Goal: Task Accomplishment & Management: Complete application form

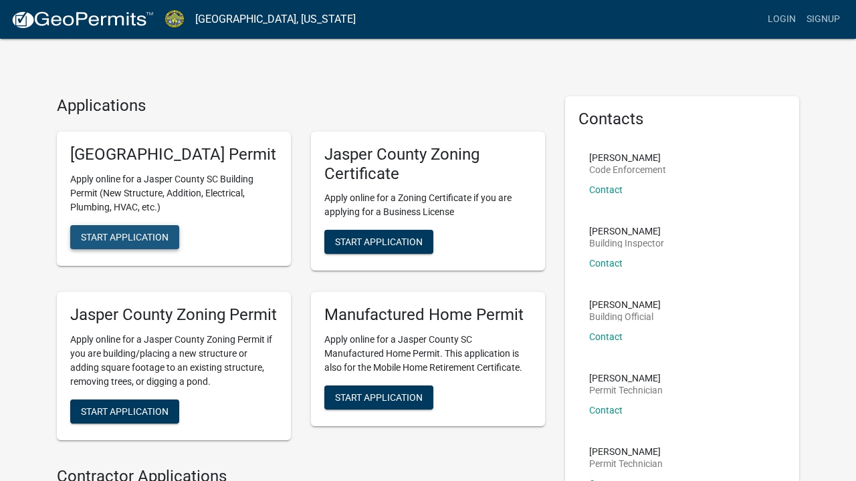
click at [150, 242] on span "Start Application" at bounding box center [125, 236] width 88 height 11
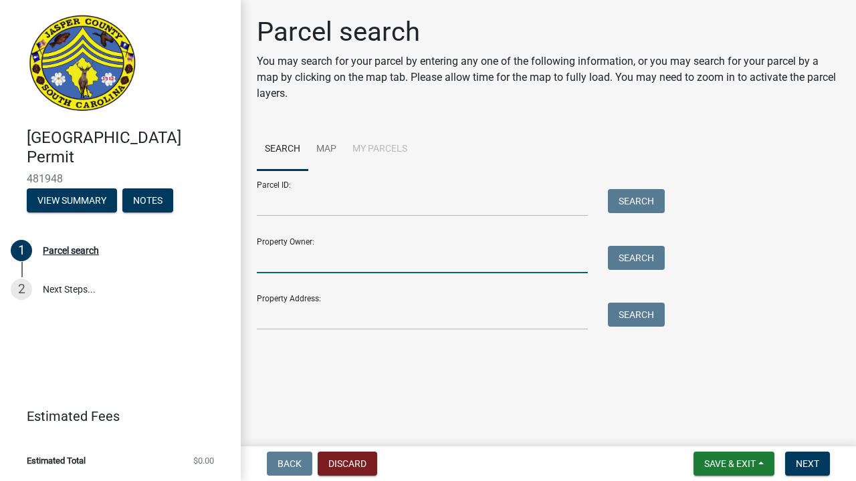
click at [281, 261] on input "Property Owner:" at bounding box center [422, 259] width 331 height 27
type input "[PERSON_NAME]"
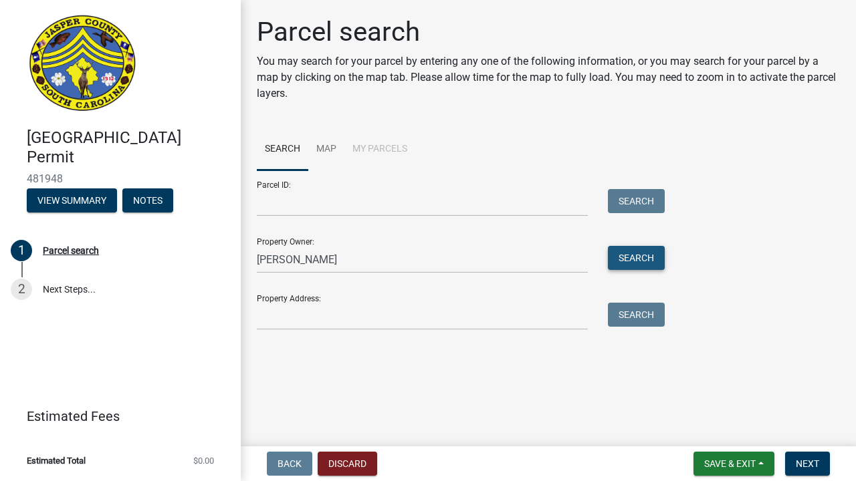
drag, startPoint x: 281, startPoint y: 261, endPoint x: 632, endPoint y: 262, distance: 350.4
click at [632, 262] on button "Search" at bounding box center [636, 258] width 57 height 24
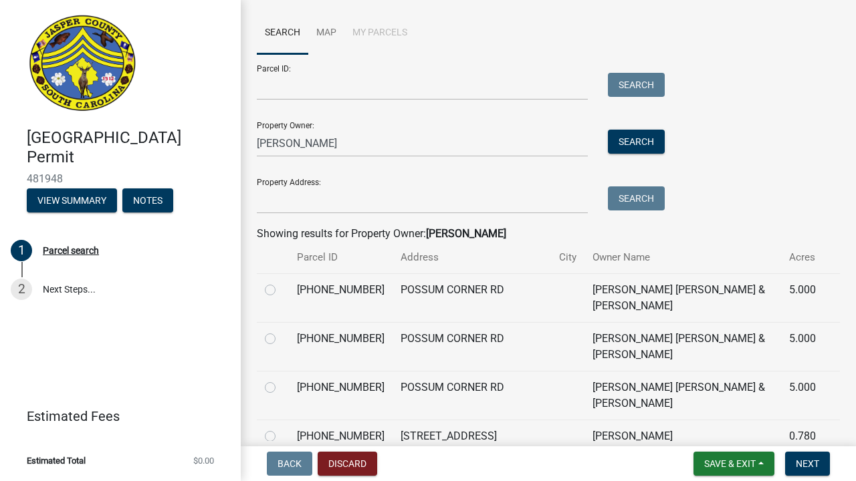
scroll to position [119, 0]
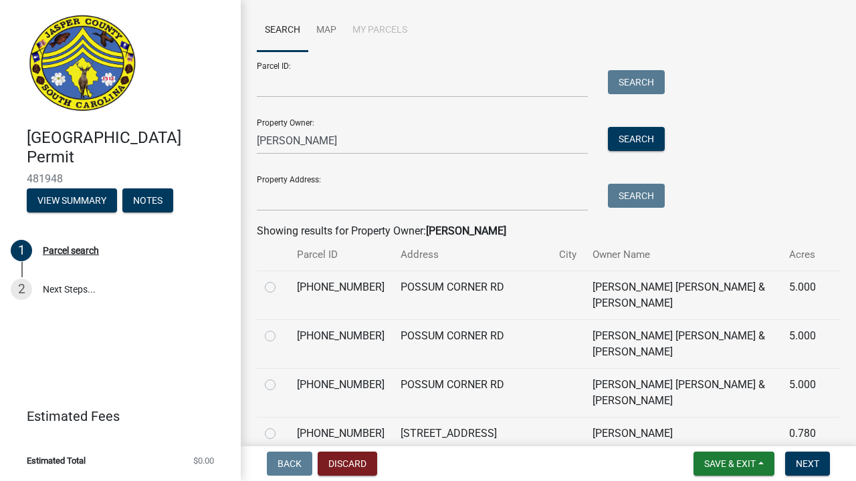
click at [281, 279] on label at bounding box center [281, 279] width 0 height 0
click at [281, 288] on input "radio" at bounding box center [285, 283] width 9 height 9
radio input "true"
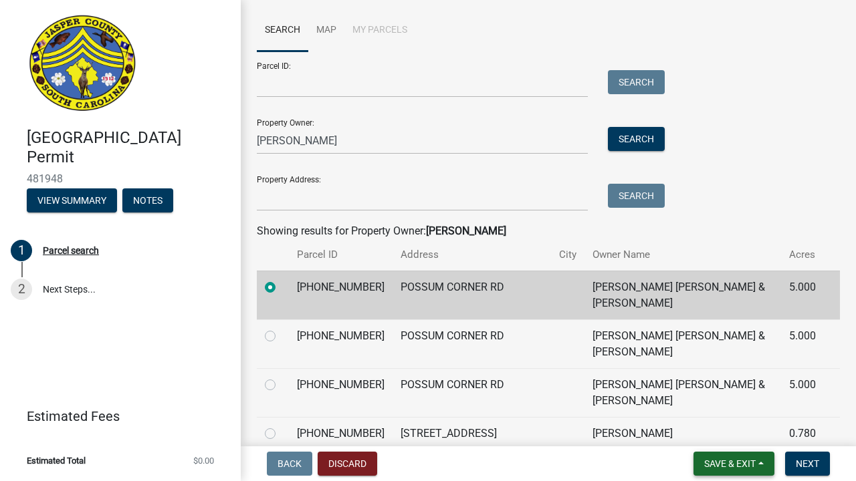
click at [735, 462] on span "Save & Exit" at bounding box center [729, 464] width 51 height 11
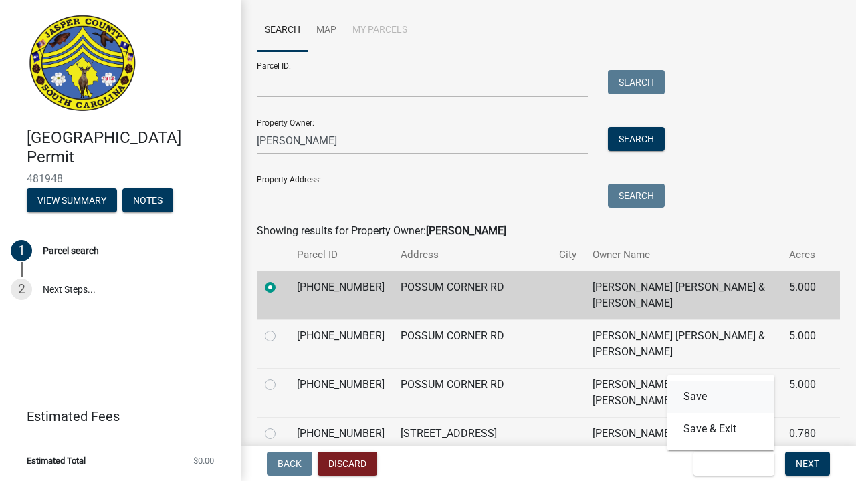
click at [713, 407] on button "Save" at bounding box center [720, 397] width 107 height 32
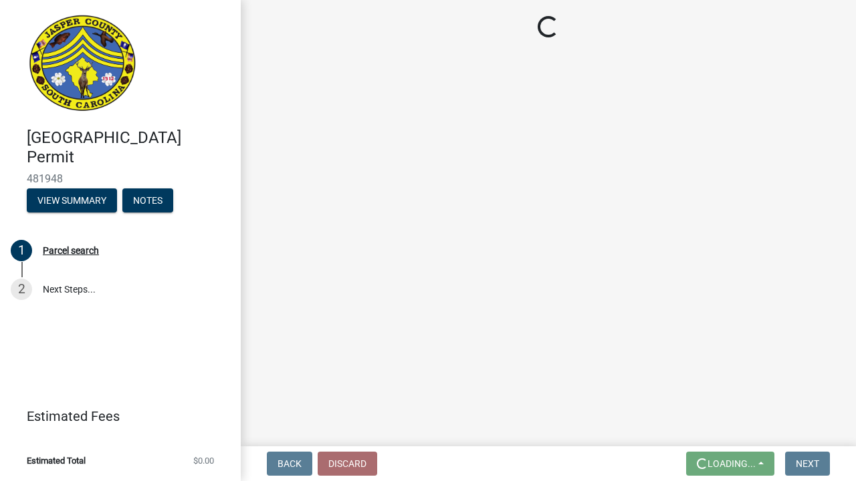
scroll to position [0, 0]
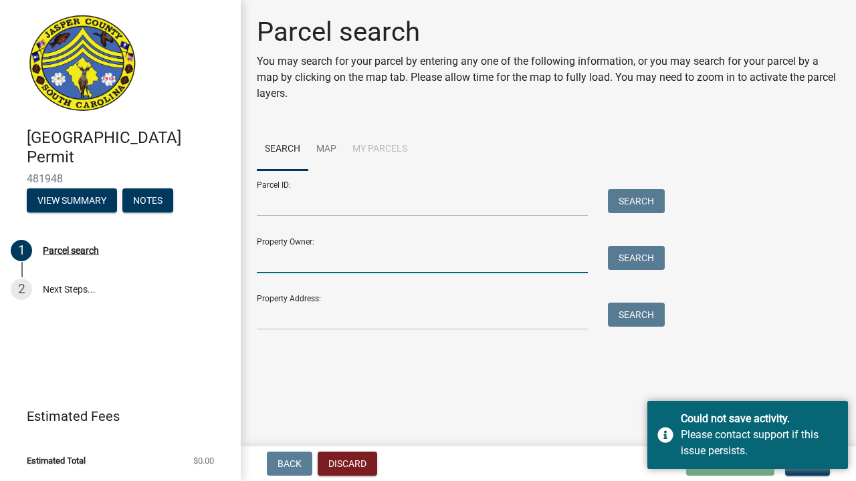
click at [304, 257] on input "Property Owner:" at bounding box center [422, 259] width 331 height 27
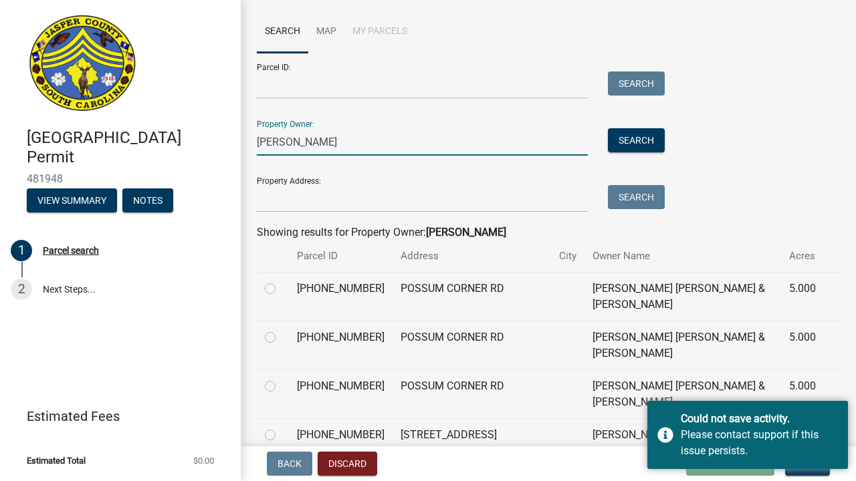
scroll to position [120, 0]
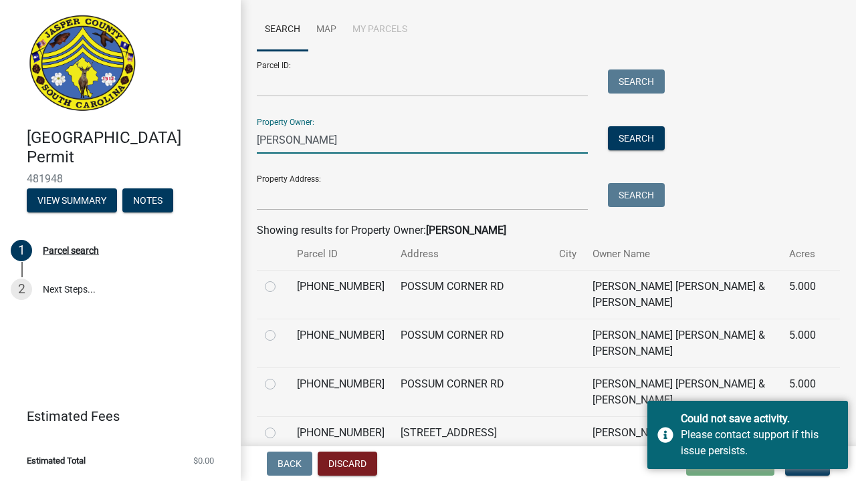
type input "[PERSON_NAME]"
click at [281, 279] on label at bounding box center [281, 279] width 0 height 0
click at [281, 287] on input "radio" at bounding box center [285, 283] width 9 height 9
radio input "true"
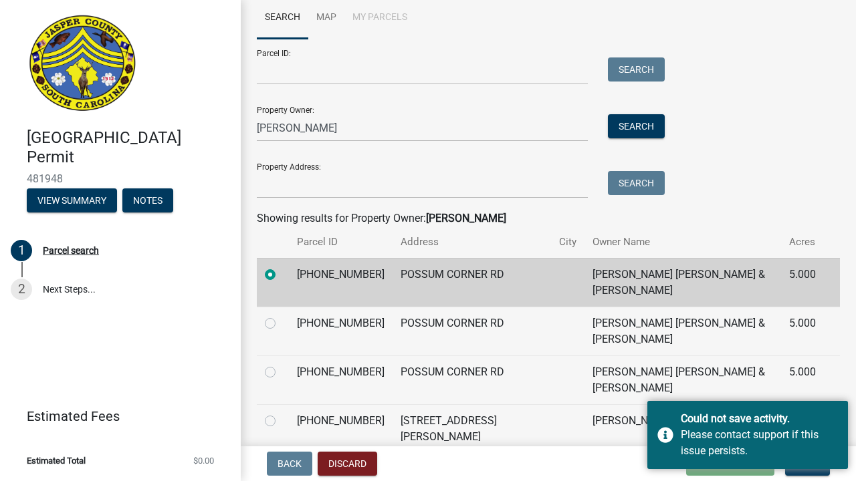
scroll to position [131, 0]
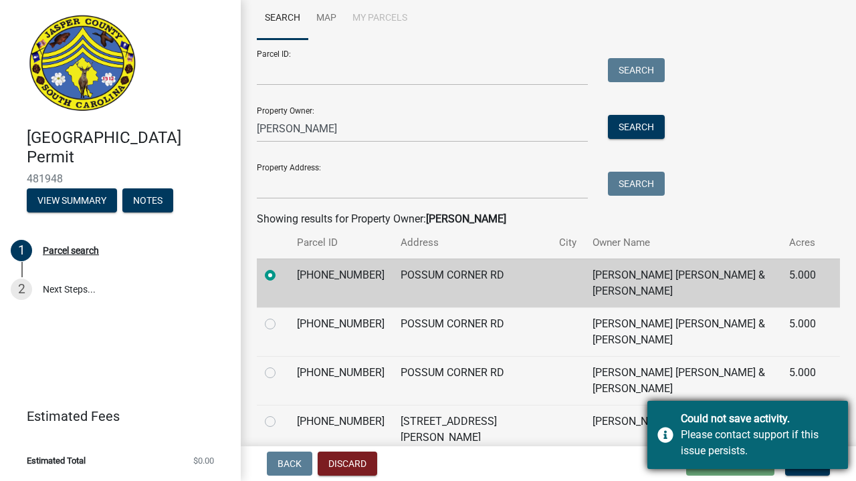
click at [691, 442] on div "Please contact support if this issue persists." at bounding box center [759, 443] width 157 height 32
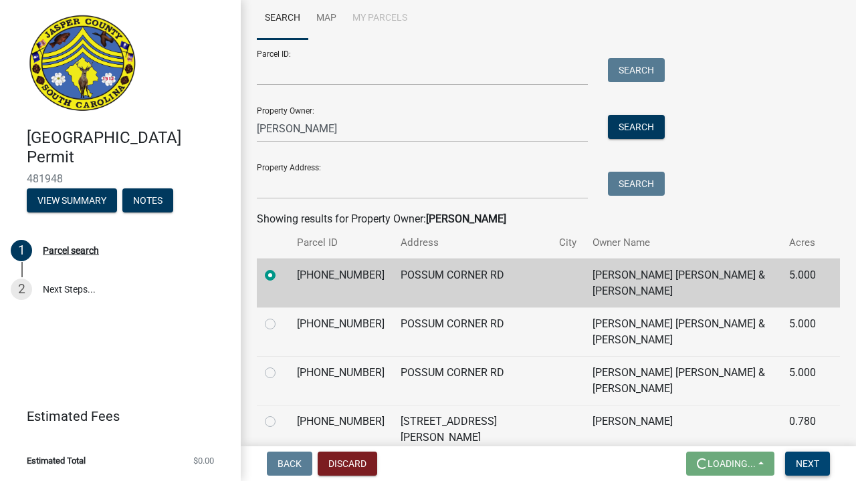
click at [808, 459] on span "Next" at bounding box center [807, 464] width 23 height 11
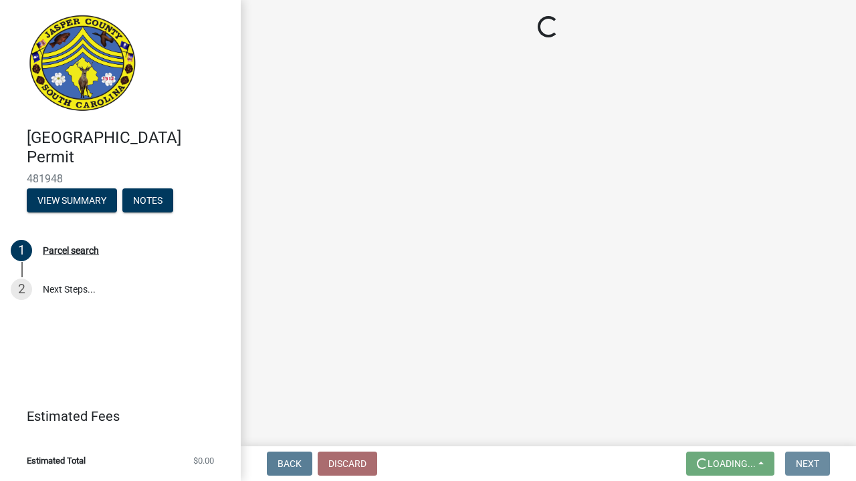
scroll to position [0, 0]
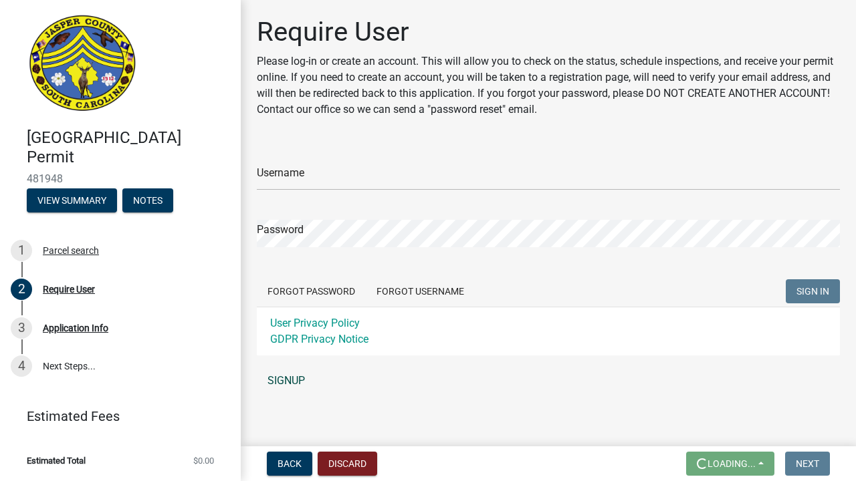
click at [283, 386] on link "SIGNUP" at bounding box center [548, 381] width 583 height 27
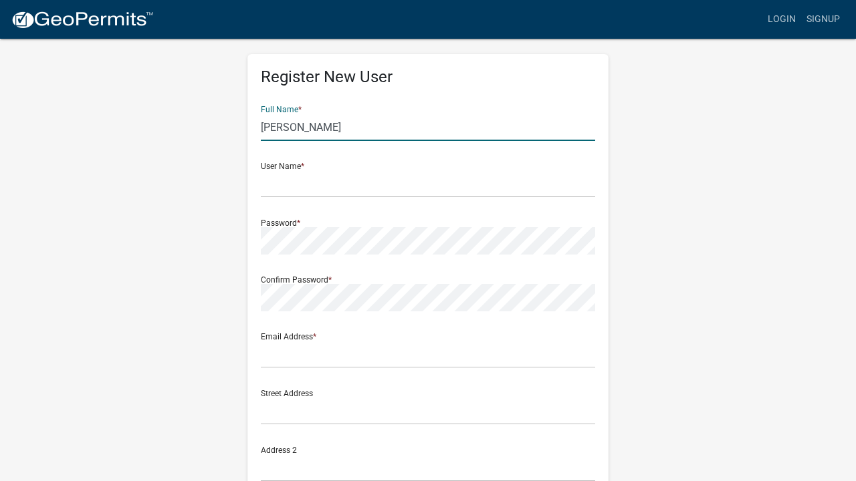
scroll to position [17, 0]
type input "[PERSON_NAME]"
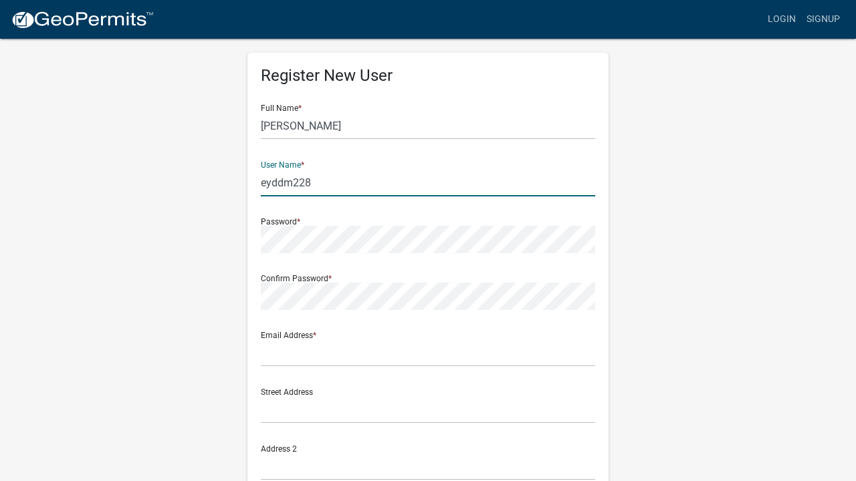
type input "eyddm228"
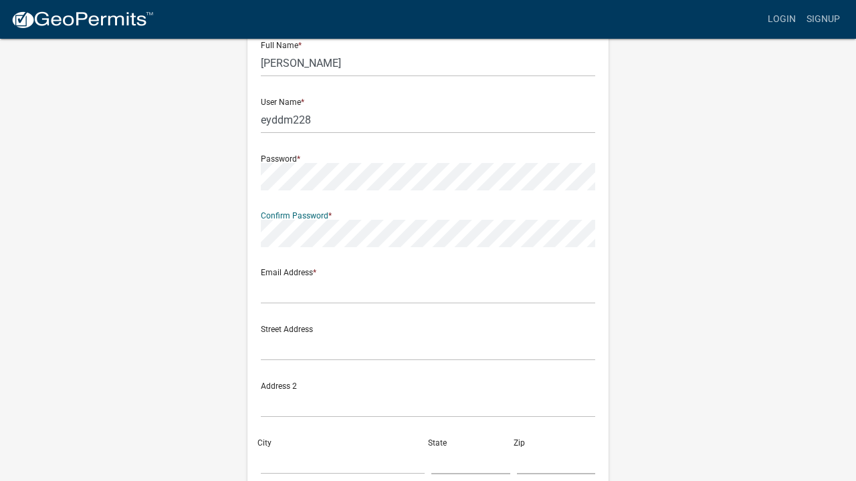
scroll to position [83, 0]
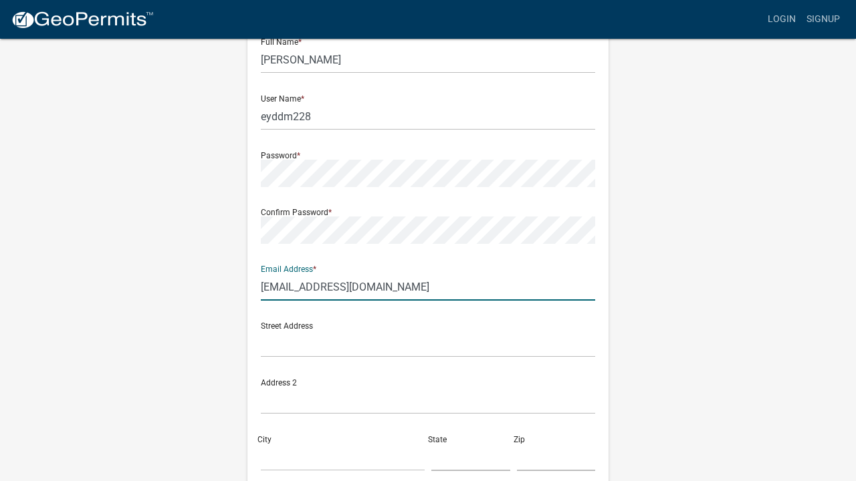
click at [274, 293] on input "[EMAIL_ADDRESS][DOMAIN_NAME]" at bounding box center [428, 286] width 334 height 27
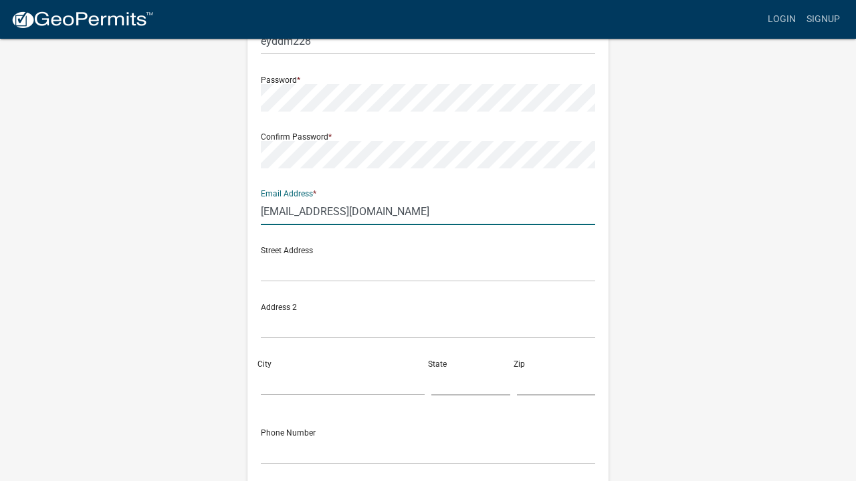
type input "[EMAIL_ADDRESS][DOMAIN_NAME]"
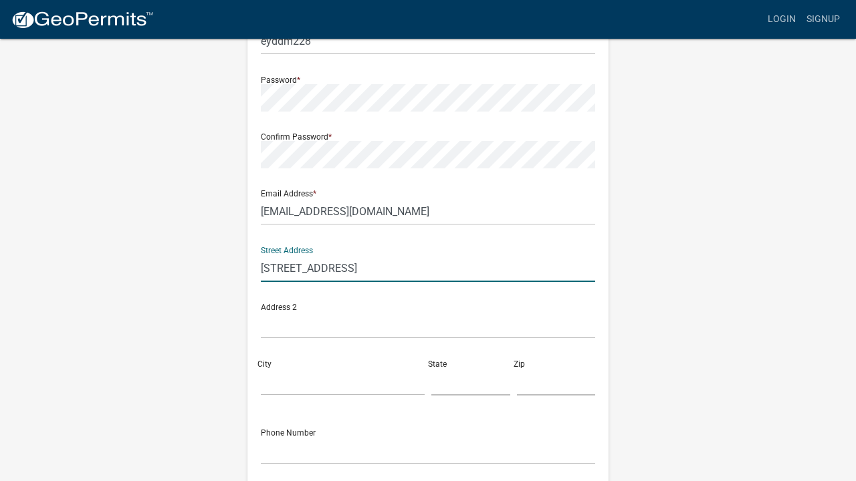
type input "[STREET_ADDRESS]"
type input "Ridgeland"
type input "SC"
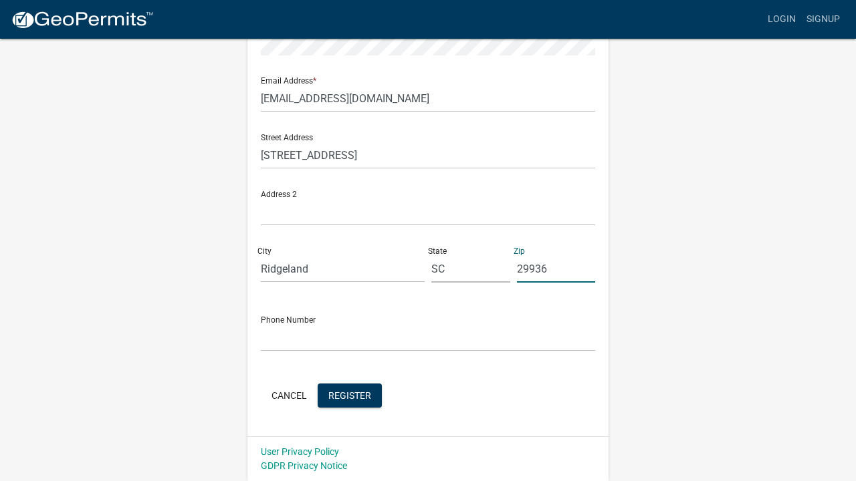
scroll to position [271, 0]
type input "29936"
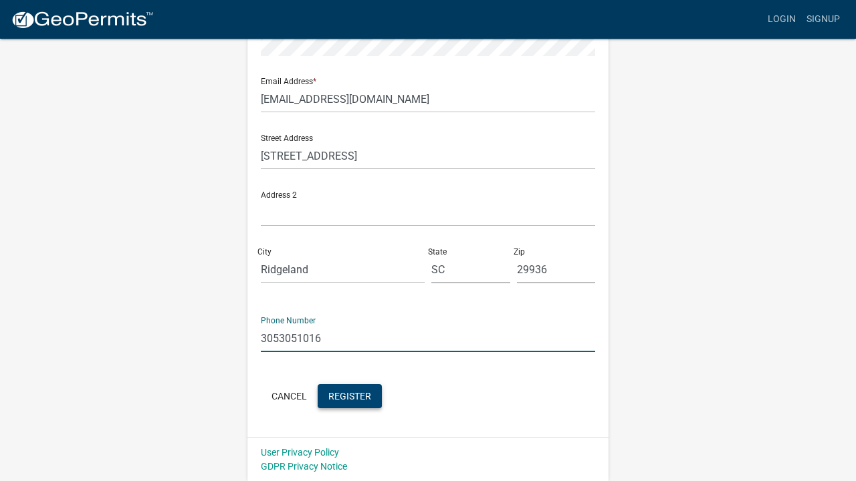
type input "3053051016"
click at [338, 390] on span "Register" at bounding box center [349, 395] width 43 height 11
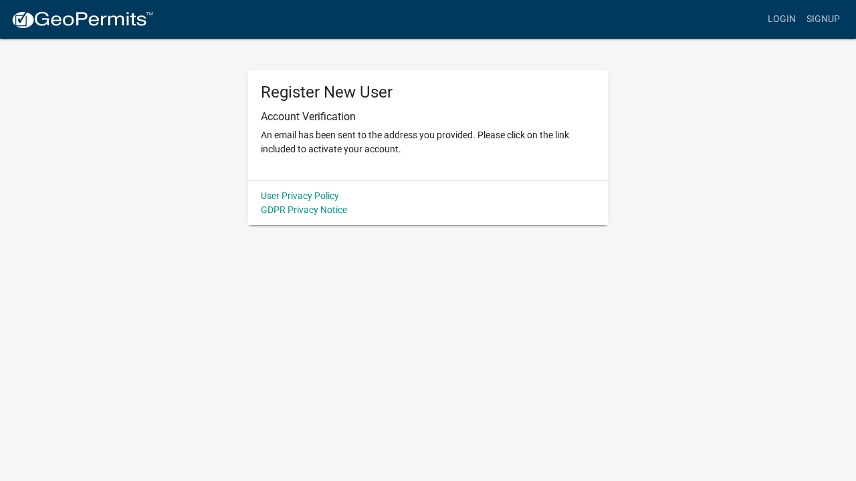
scroll to position [0, 0]
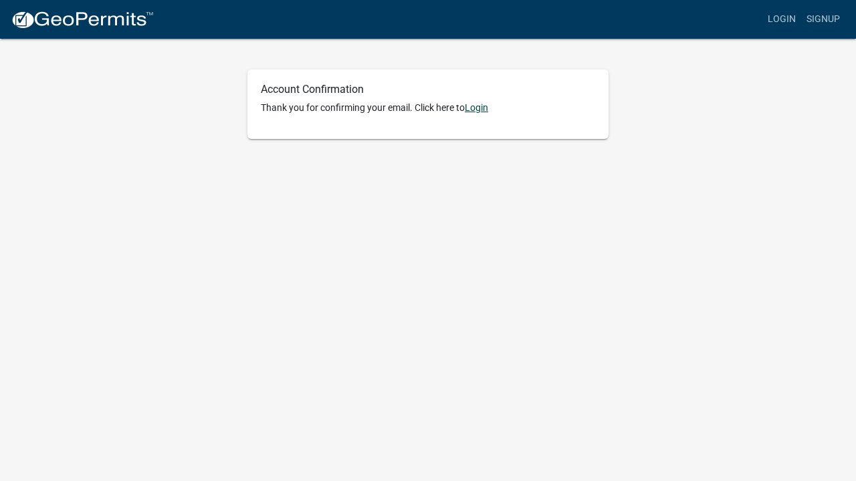
click at [479, 112] on link "Login" at bounding box center [476, 107] width 23 height 11
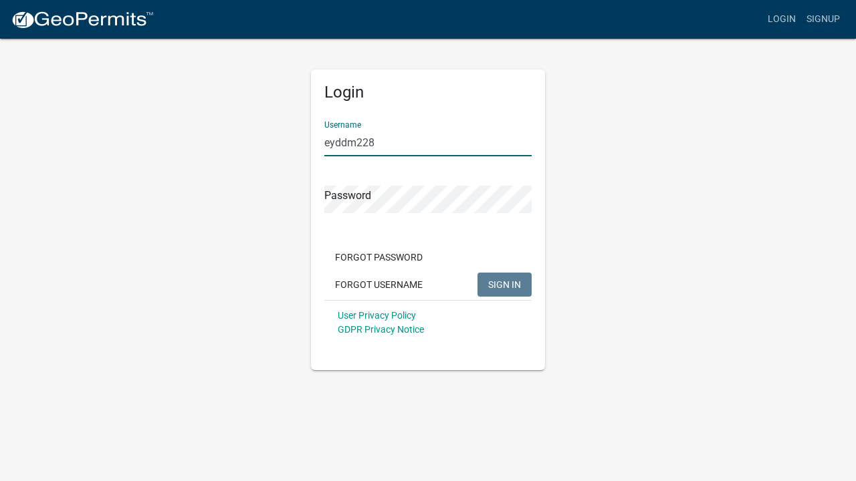
type input "eyddm228"
click at [497, 280] on span "SIGN IN" at bounding box center [504, 284] width 33 height 11
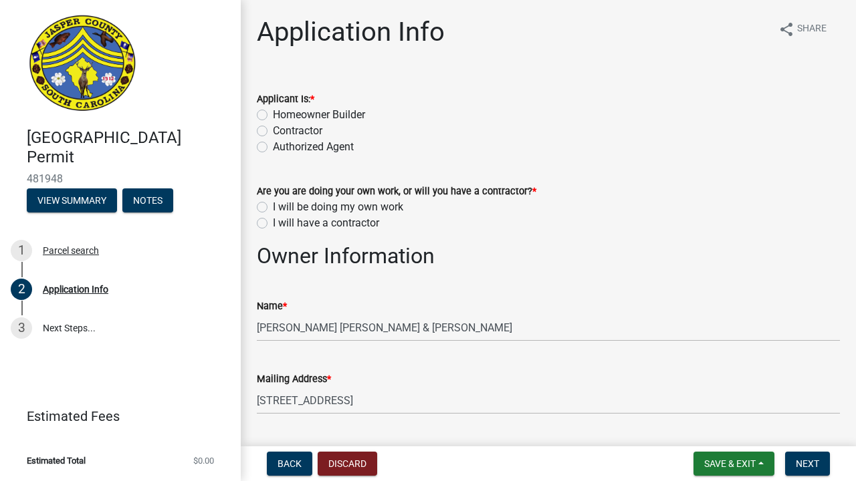
click at [273, 113] on label "Homeowner Builder" at bounding box center [319, 115] width 92 height 16
click at [273, 113] on input "Homeowner Builder" at bounding box center [277, 111] width 9 height 9
radio input "true"
click at [273, 211] on label "I will be doing my own work" at bounding box center [338, 207] width 130 height 16
click at [273, 208] on input "I will be doing my own work" at bounding box center [277, 203] width 9 height 9
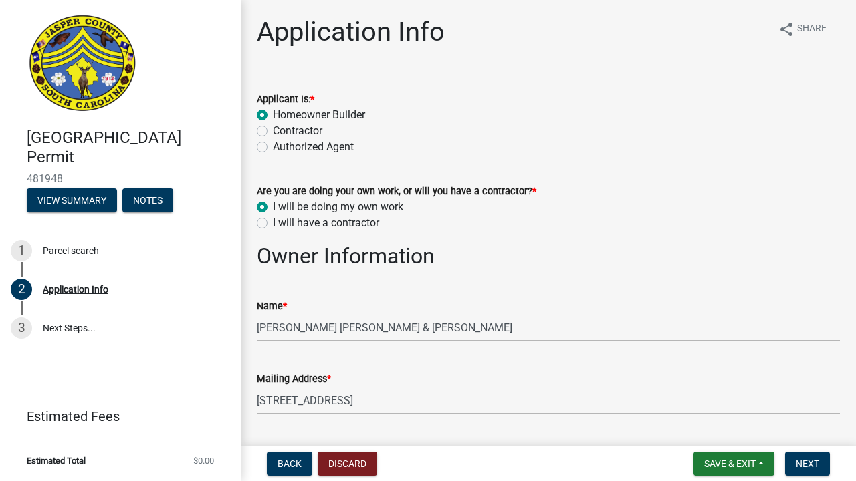
radio input "true"
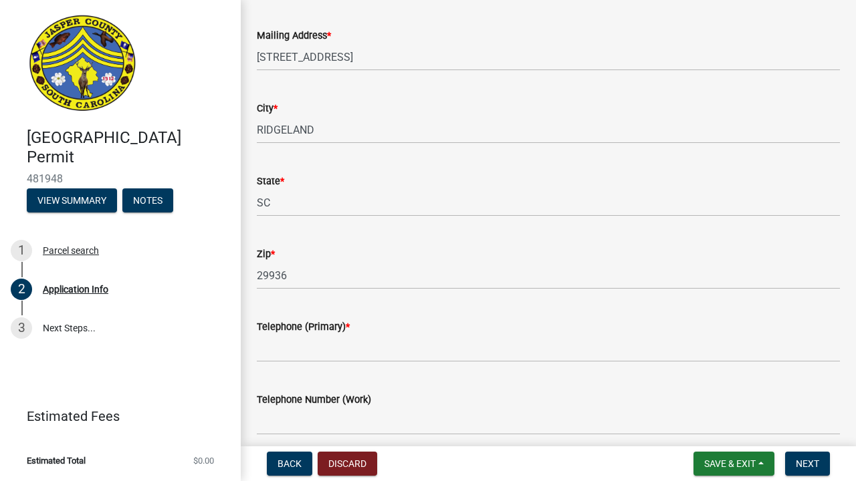
scroll to position [345, 0]
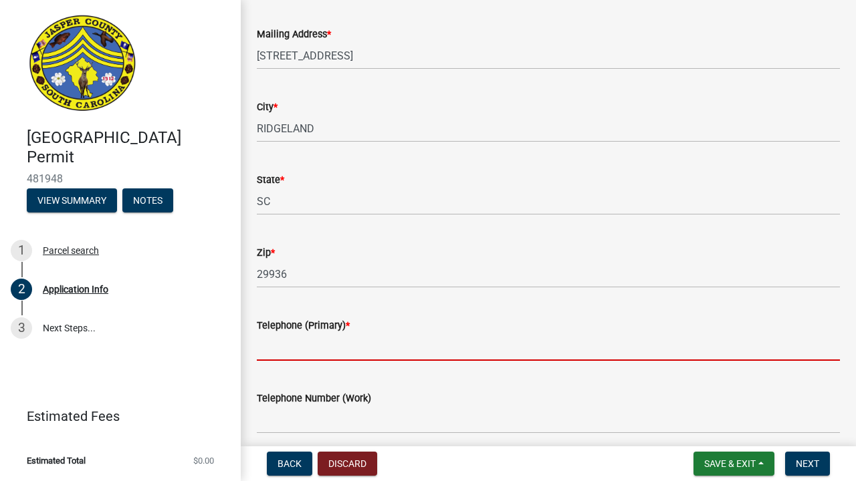
click at [314, 360] on input "Telephone (Primary) *" at bounding box center [548, 347] width 583 height 27
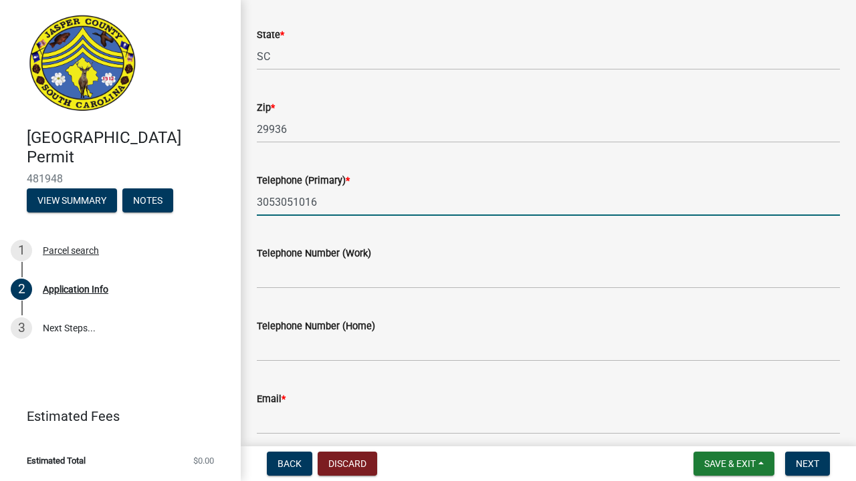
scroll to position [548, 0]
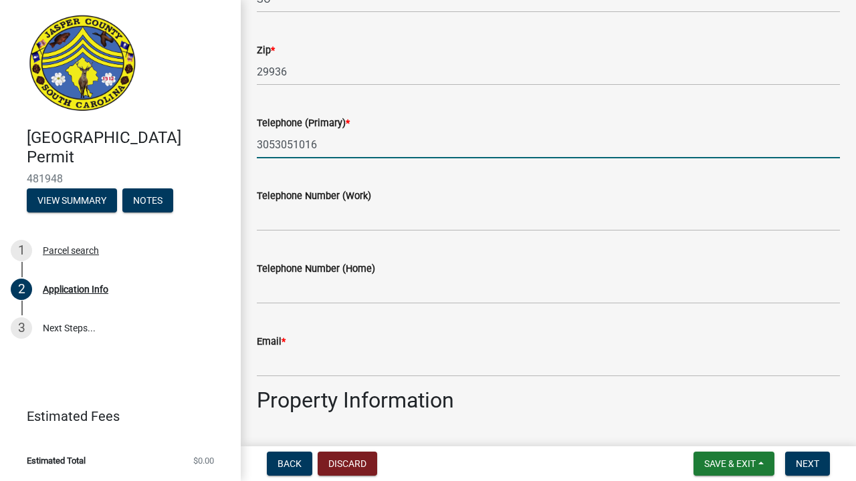
type input "3053051016"
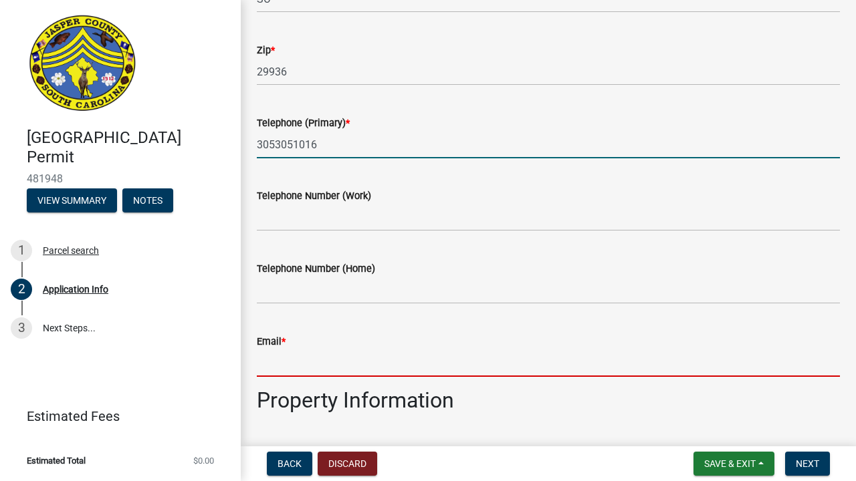
click at [275, 373] on input "Email *" at bounding box center [548, 363] width 583 height 27
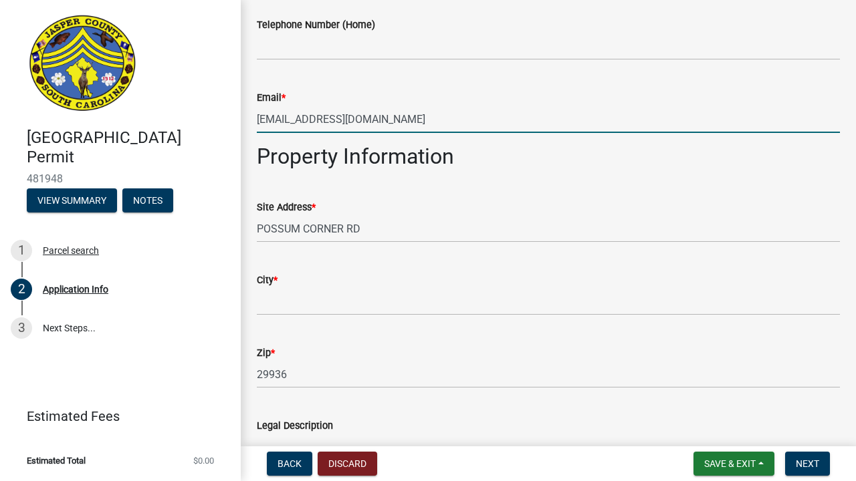
scroll to position [793, 0]
type input "[EMAIL_ADDRESS][DOMAIN_NAME]"
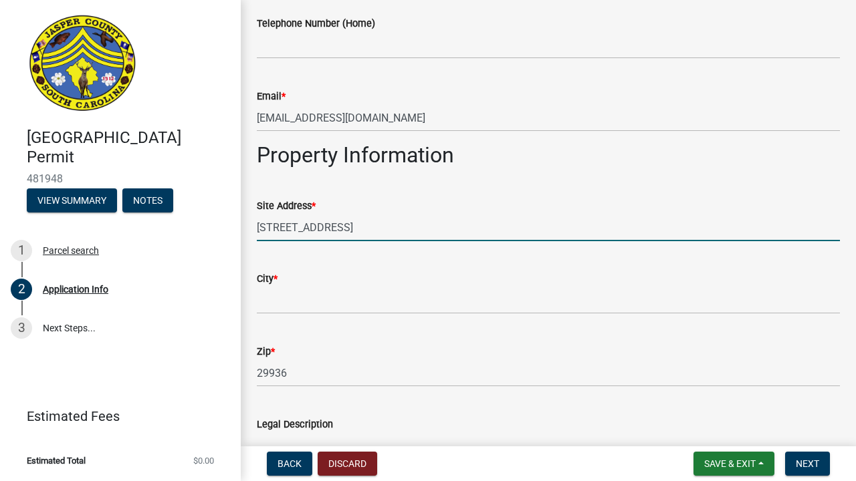
type input "6521 POSSUM CORNER RD"
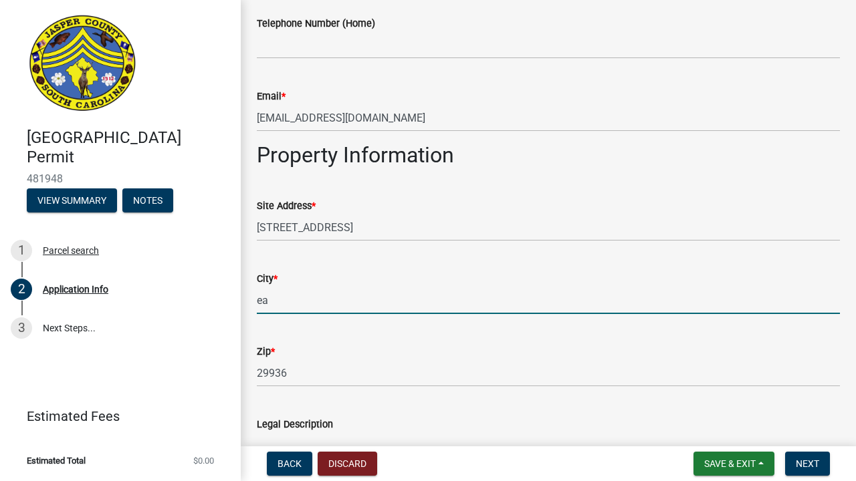
type input "e"
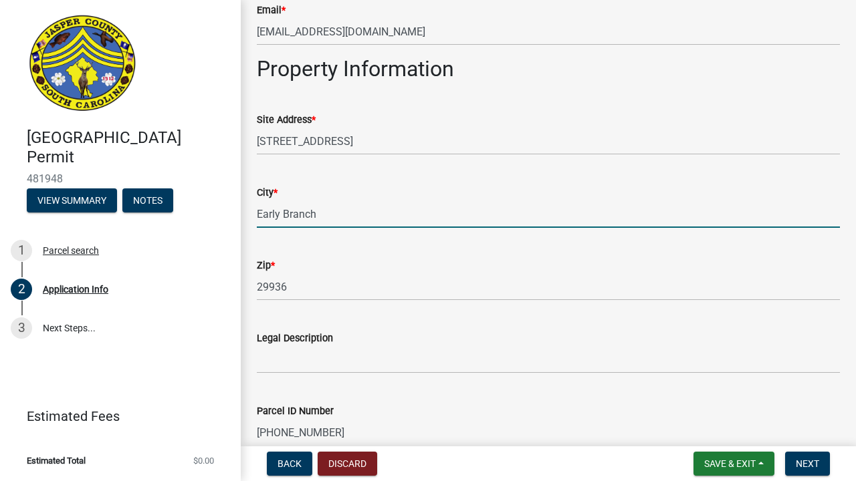
scroll to position [882, 0]
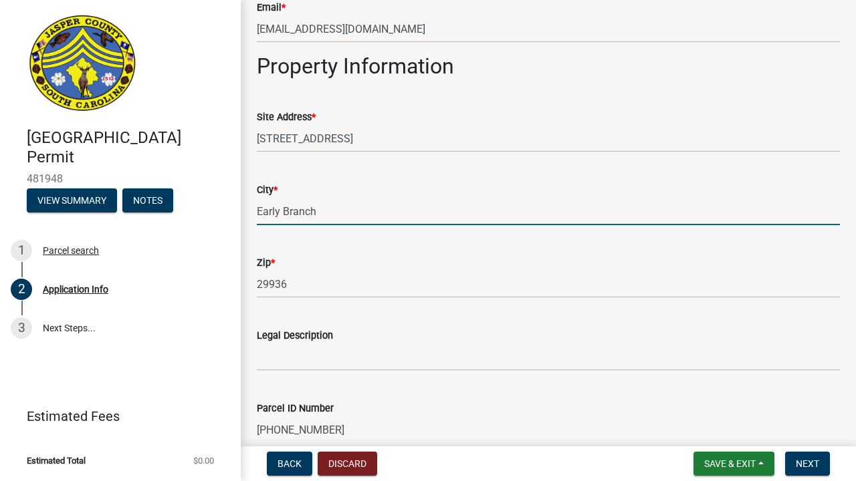
type input "Early Branch"
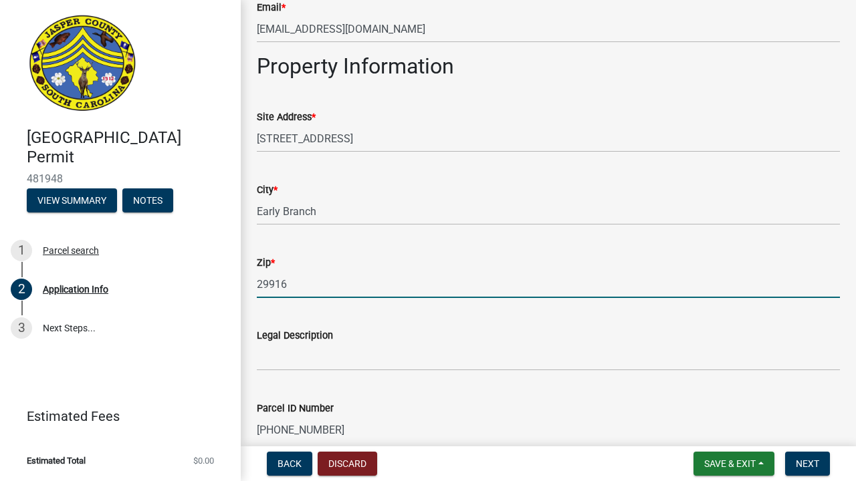
type input "29916"
click at [328, 300] on wm-data-entity-input "Zip * 29916" at bounding box center [548, 272] width 583 height 73
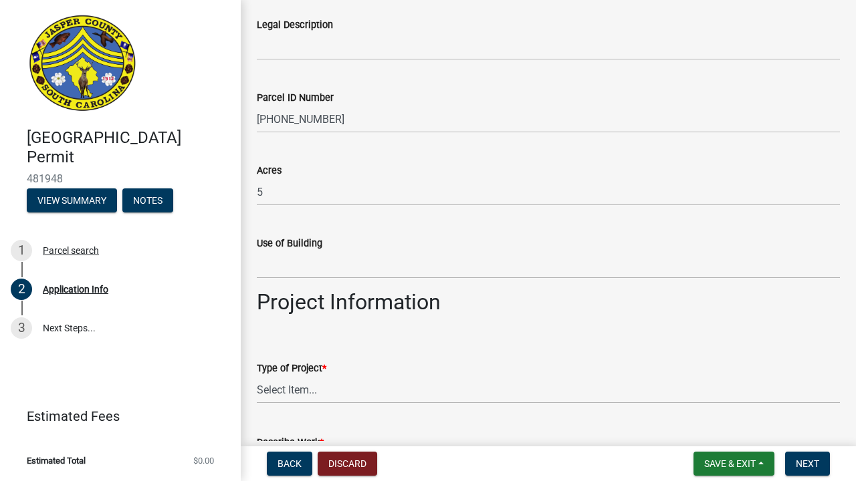
scroll to position [1193, 0]
click at [313, 281] on wm-data-entity-input "Use of Building" at bounding box center [548, 252] width 583 height 73
click at [313, 275] on input "Use of Building" at bounding box center [548, 264] width 583 height 27
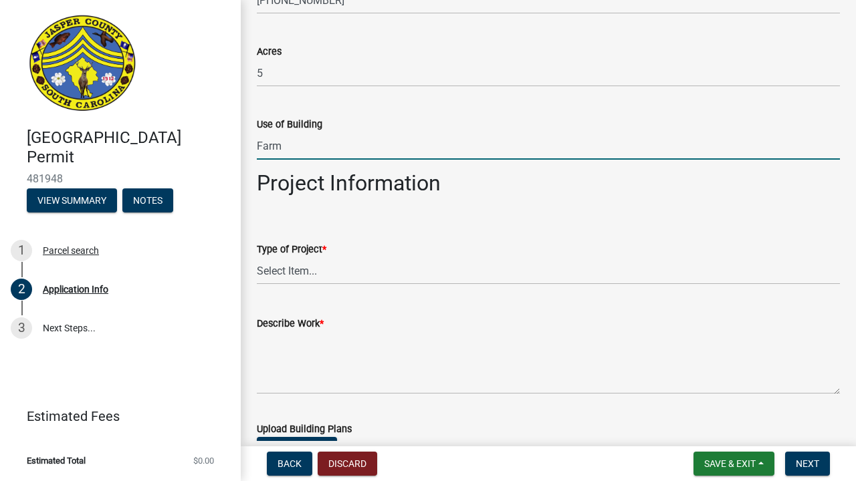
scroll to position [1341, 0]
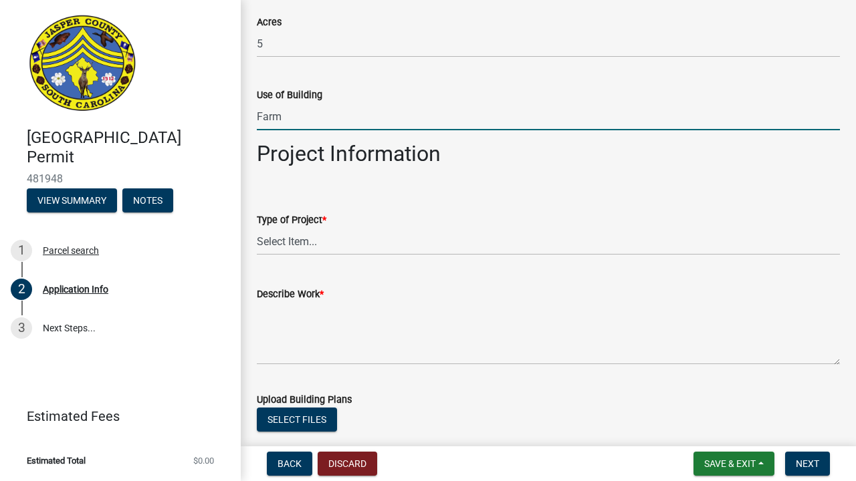
type input "Farm"
select select "83a29df9-b3ca-487b-b3ec-56d88b03b1fe"
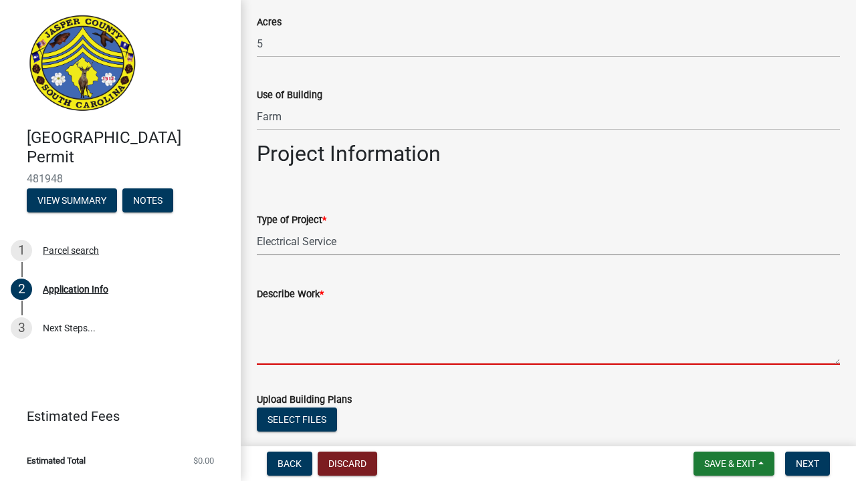
click at [295, 358] on textarea "Describe Work *" at bounding box center [548, 333] width 583 height 63
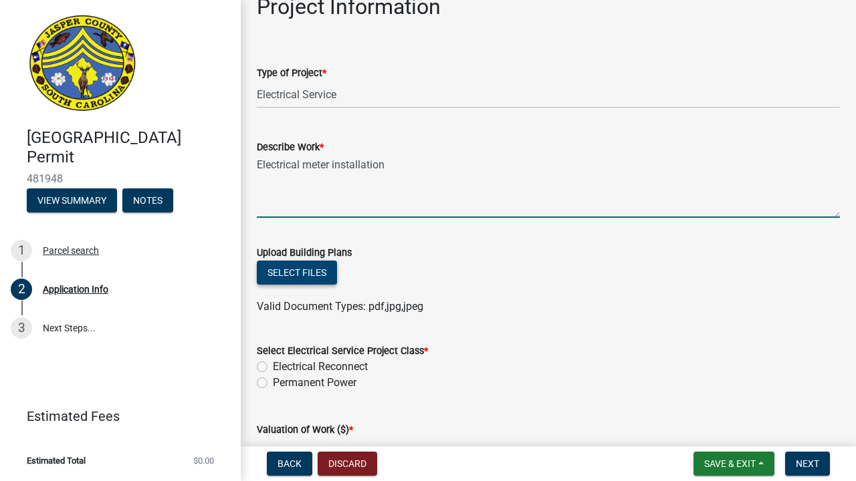
scroll to position [1531, 0]
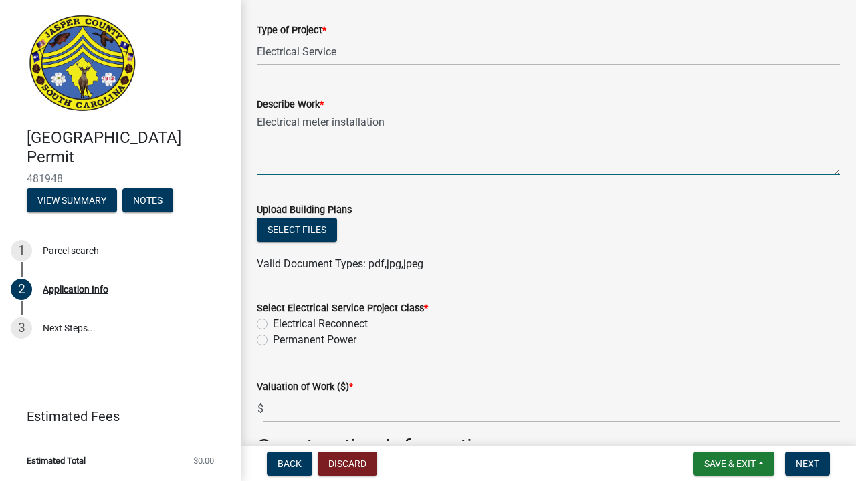
type textarea "Electrical meter installation"
click at [329, 342] on label "Permanent Power" at bounding box center [315, 340] width 84 height 16
click at [281, 341] on input "Permanent Power" at bounding box center [277, 336] width 9 height 9
radio input "true"
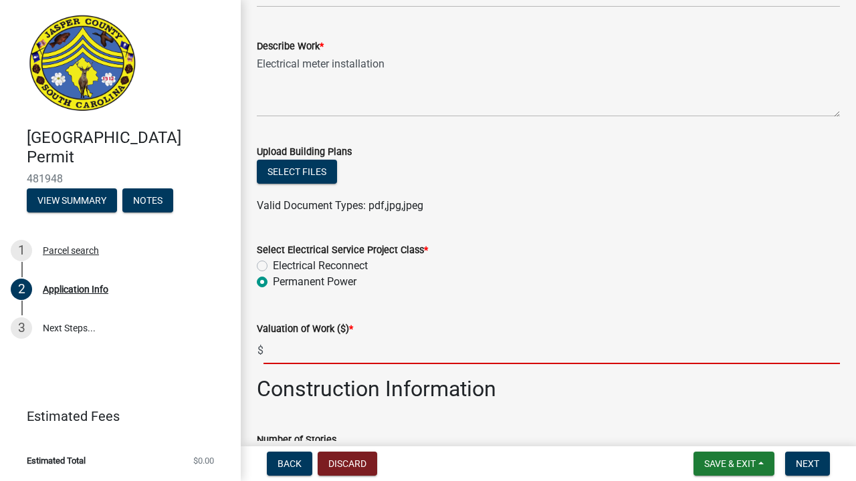
click at [335, 351] on input "text" at bounding box center [551, 350] width 576 height 27
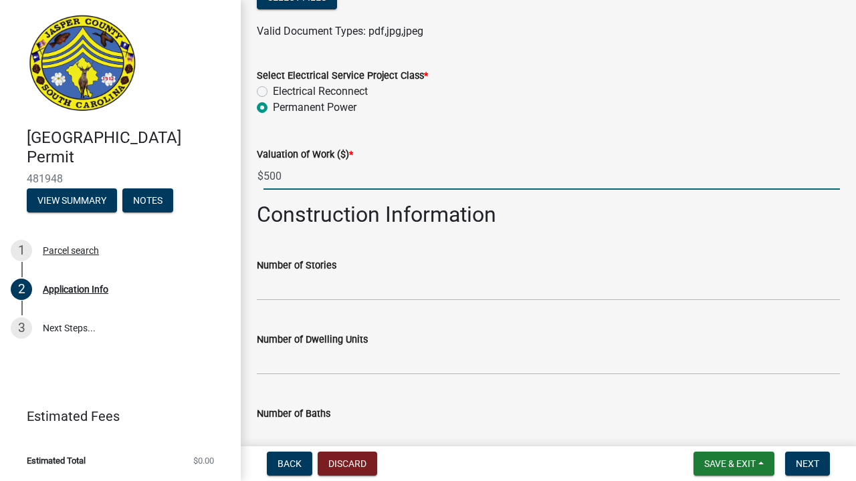
scroll to position [1767, 0]
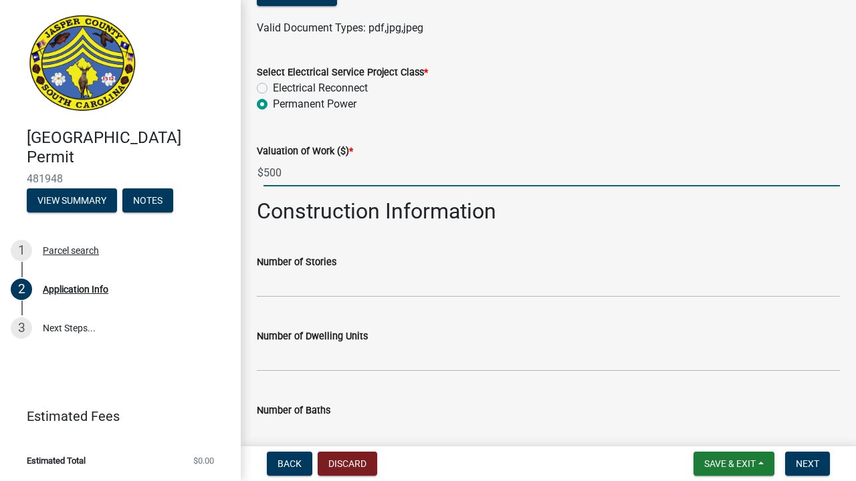
type input "500"
click at [313, 300] on wm-data-entity-input "Number of Stories" at bounding box center [548, 272] width 583 height 74
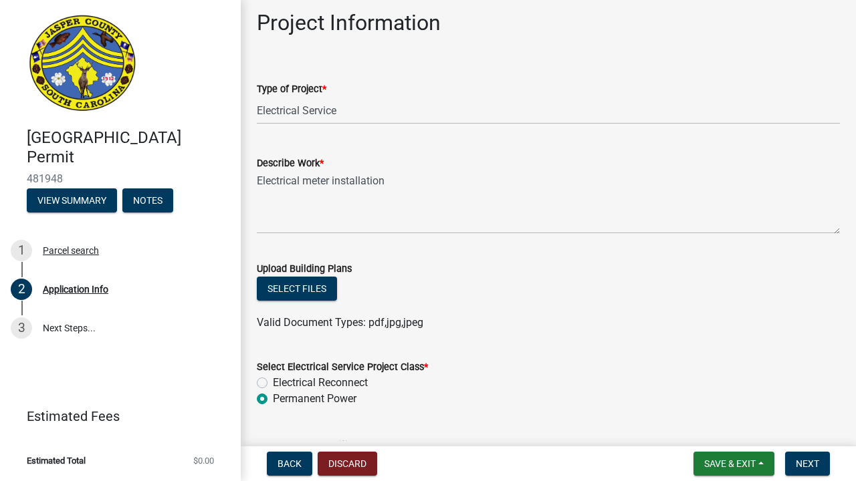
scroll to position [1473, 0]
click at [306, 283] on button "Select files" at bounding box center [297, 288] width 80 height 24
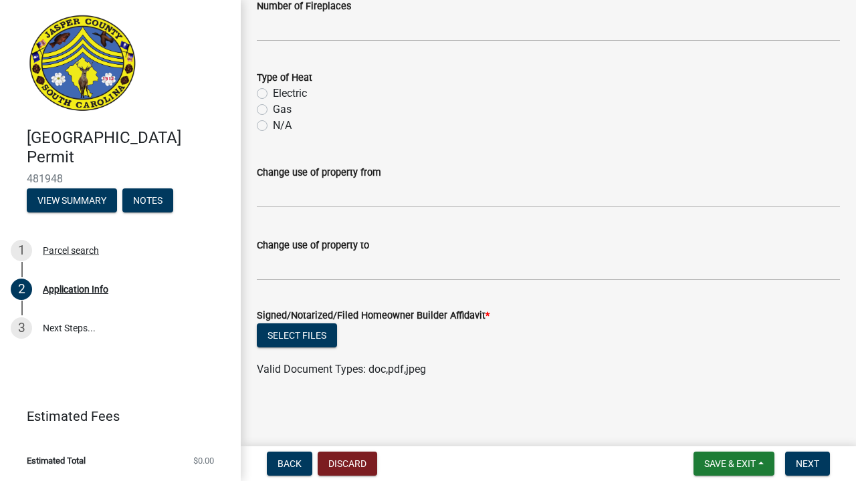
scroll to position [2368, 0]
click at [318, 340] on button "Select files" at bounding box center [297, 336] width 80 height 24
click at [154, 1] on header "Jasper County Building Permit 481948 View Summary Notes" at bounding box center [120, 113] width 241 height 227
